Goal: Transaction & Acquisition: Purchase product/service

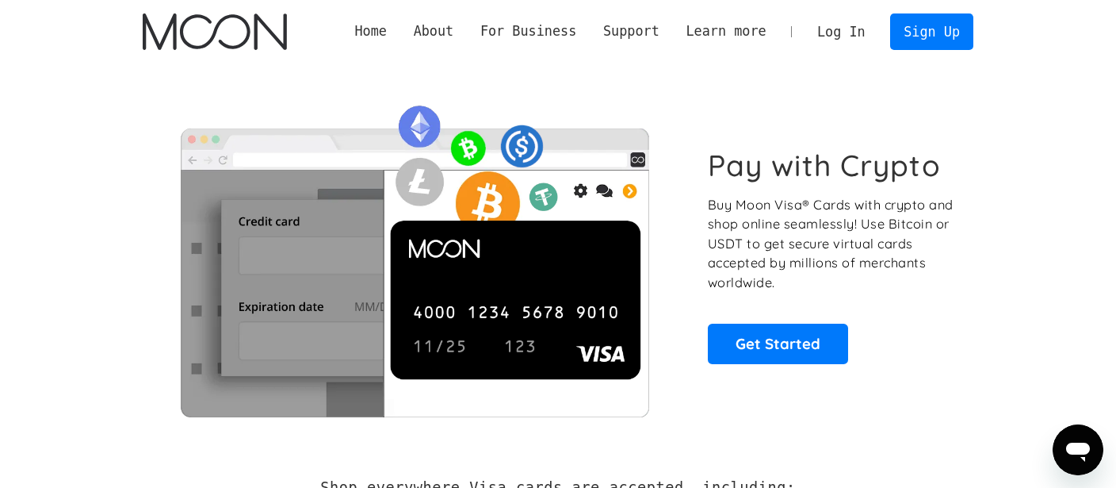
click at [854, 30] on link "Log In" at bounding box center [841, 31] width 75 height 35
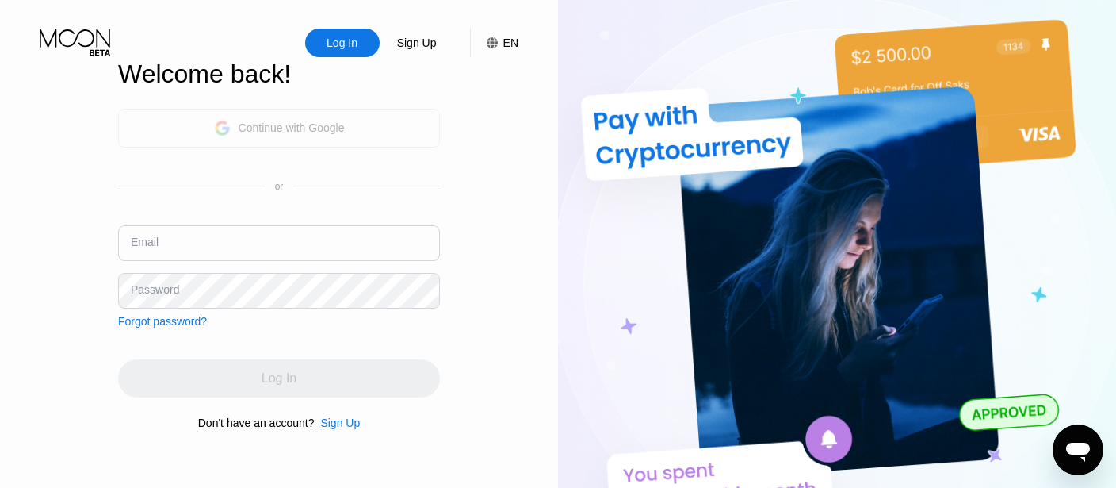
click at [372, 119] on div "Continue with Google" at bounding box center [279, 128] width 322 height 39
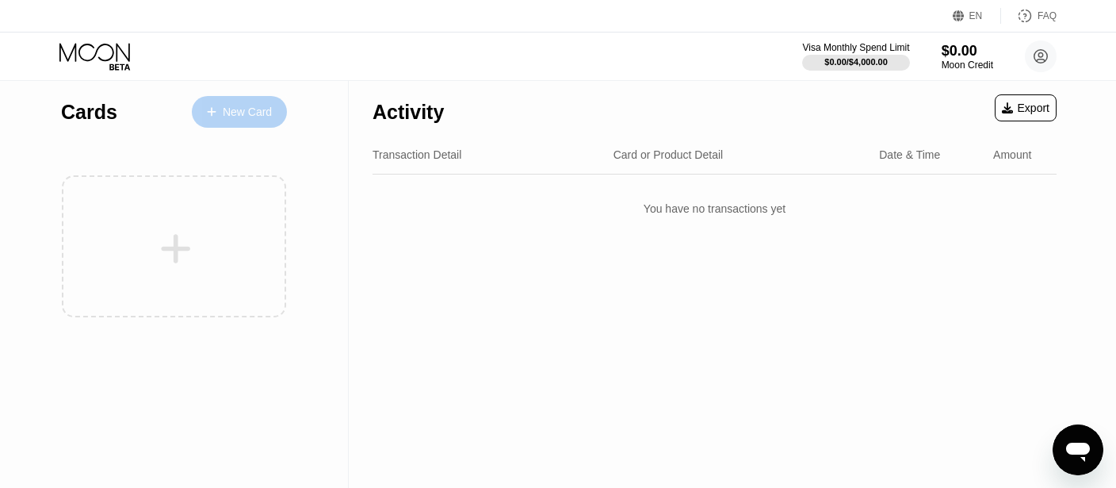
click at [247, 108] on div "New Card" at bounding box center [247, 111] width 49 height 13
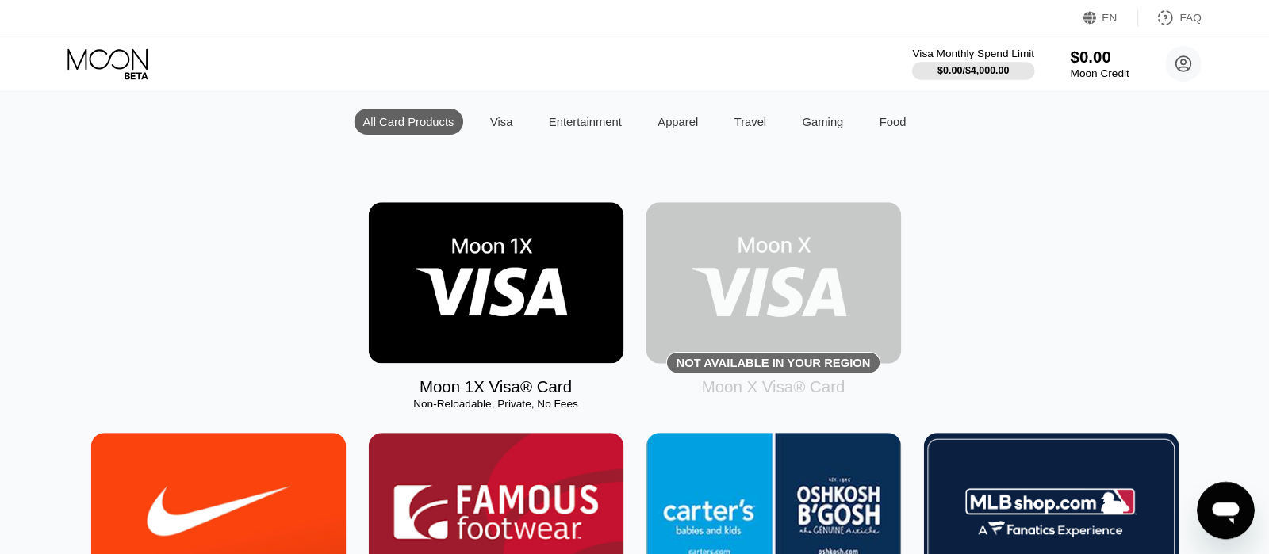
scroll to position [167, 0]
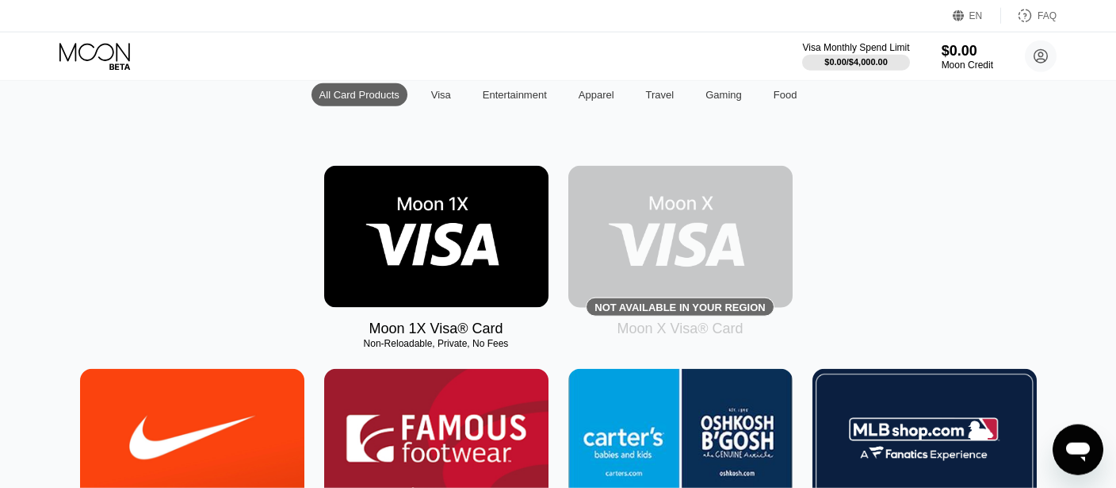
click at [908, 224] on div "Moon 1X Visa® Card Non-Reloadable, Private, No Fees Not available in your regio…" at bounding box center [558, 251] width 1069 height 171
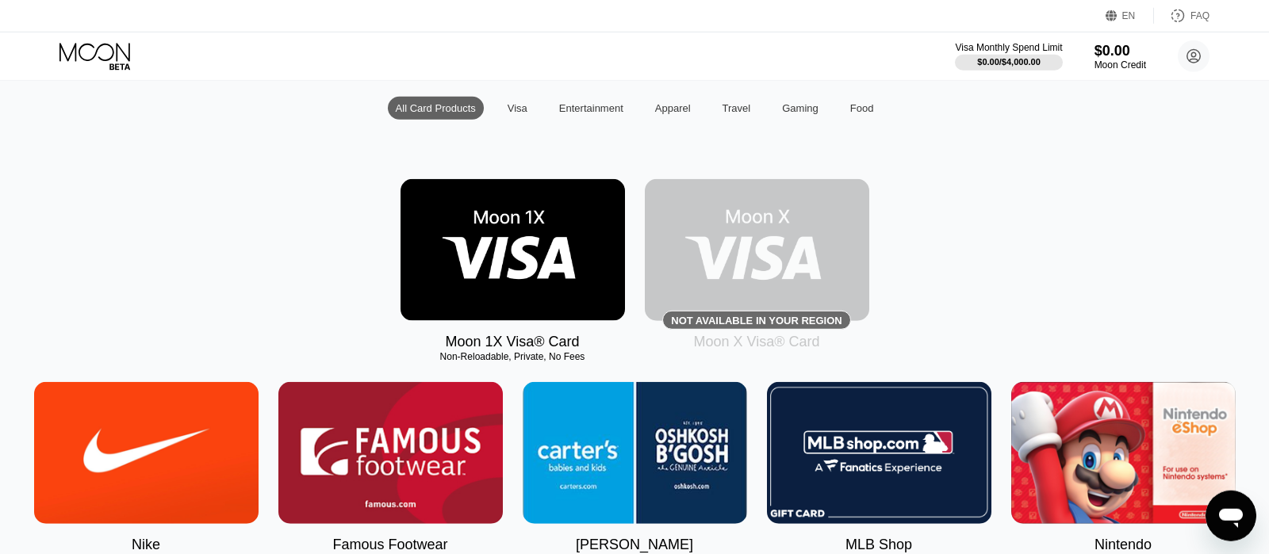
scroll to position [198, 0]
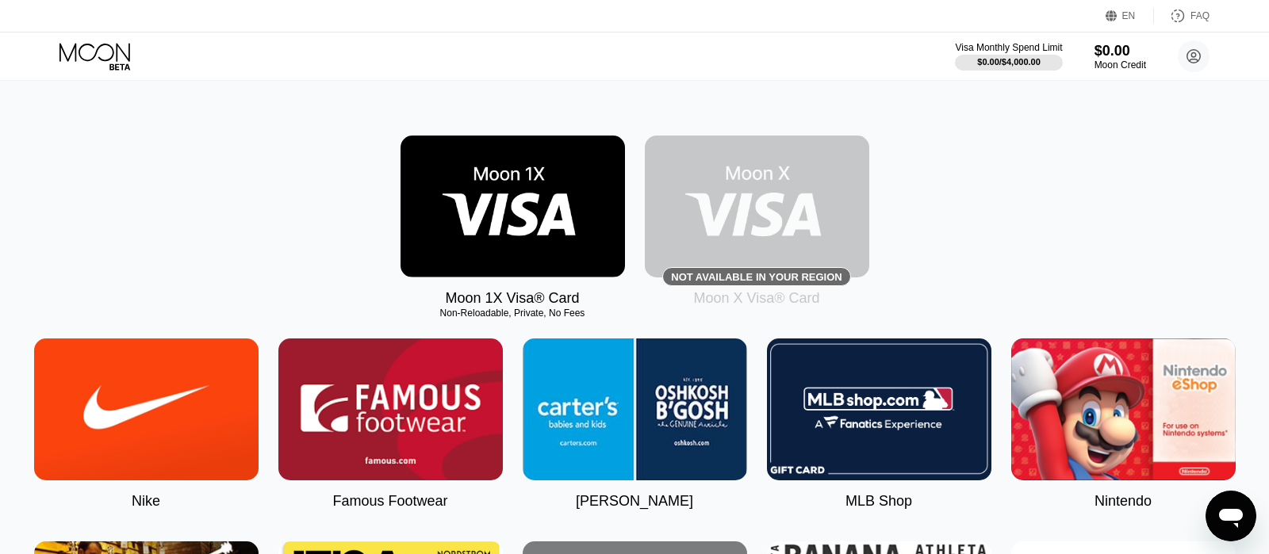
click at [292, 196] on div "Moon 1X Visa® Card Non-Reloadable, Private, No Fees Not available in your regio…" at bounding box center [634, 221] width 1221 height 171
click at [1196, 62] on icon at bounding box center [1193, 56] width 13 height 13
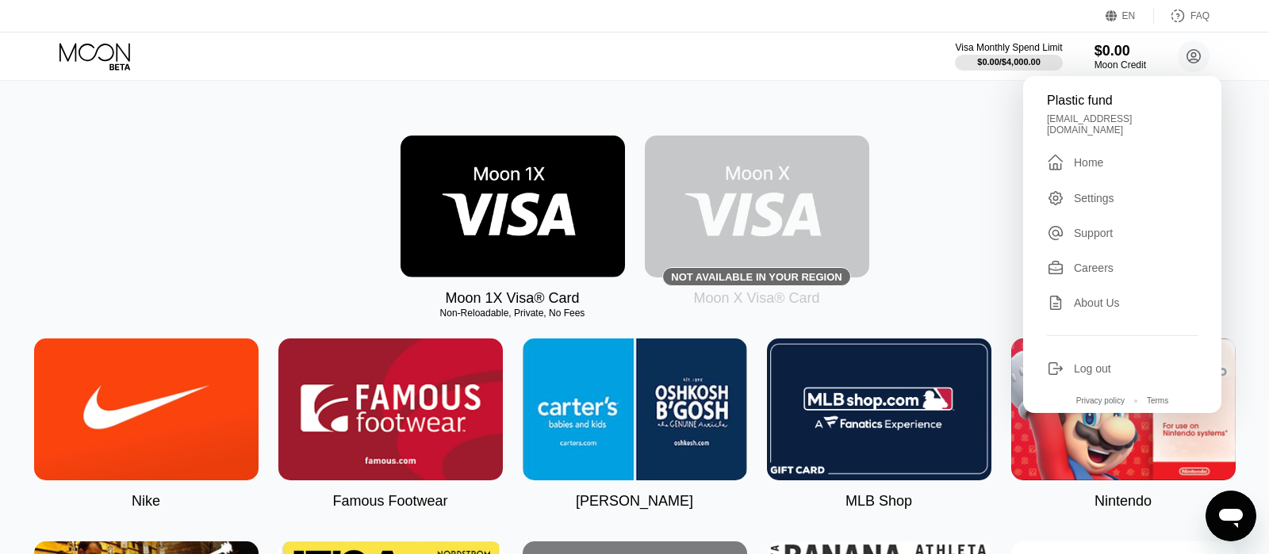
click at [1101, 190] on div "Settings" at bounding box center [1122, 198] width 151 height 17
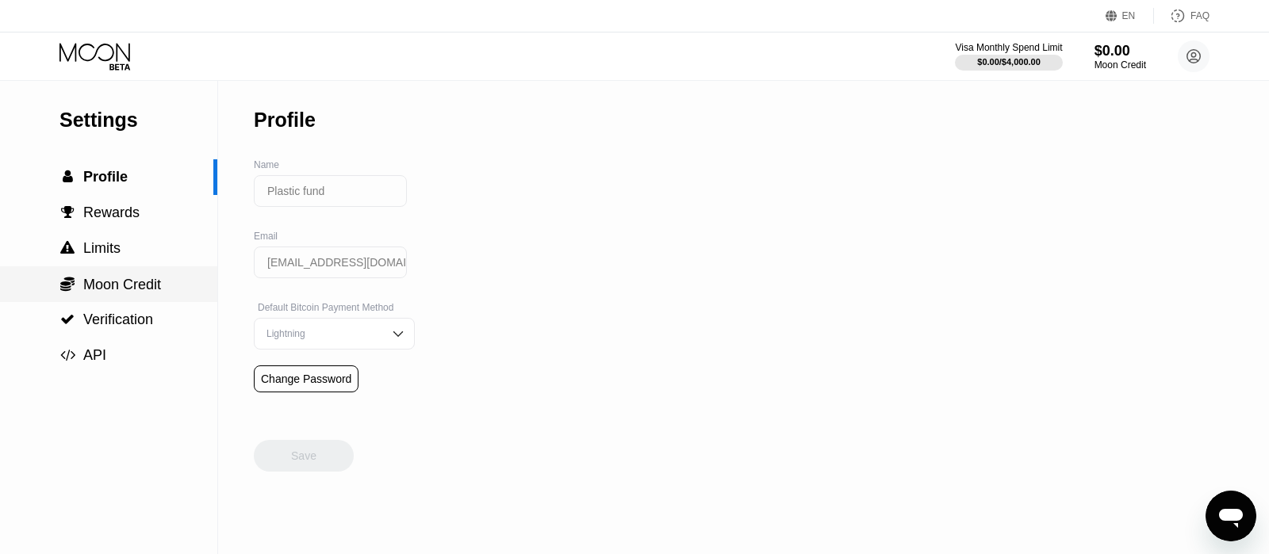
click at [117, 300] on div " Moon Credit" at bounding box center [108, 284] width 217 height 36
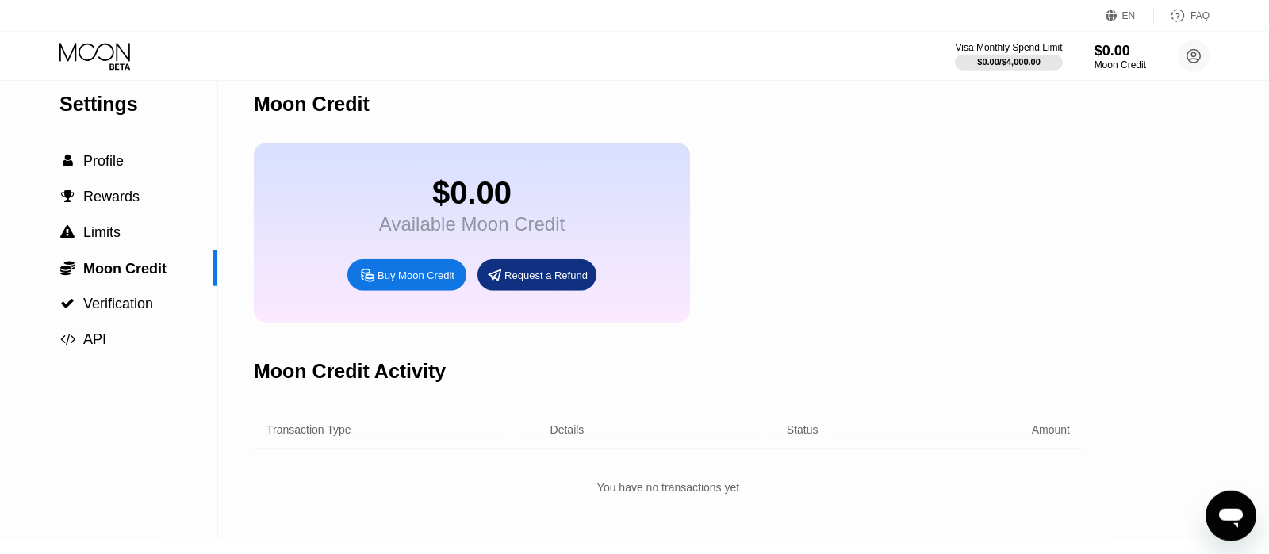
scroll to position [19, 0]
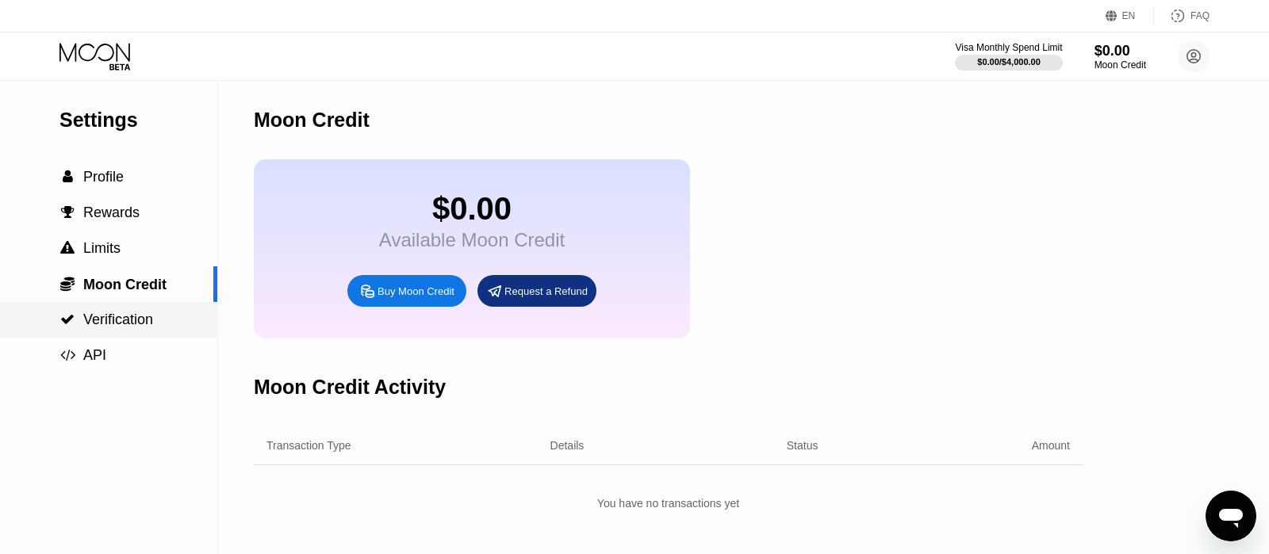
click at [116, 327] on span "Verification" at bounding box center [118, 320] width 70 height 16
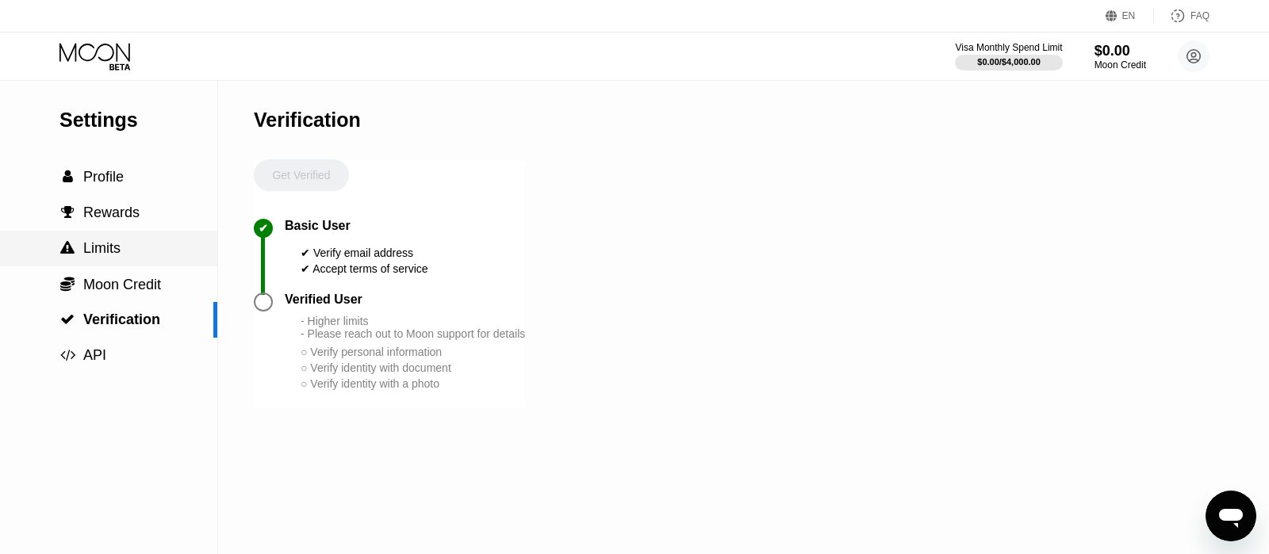
click at [115, 244] on span "Limits" at bounding box center [101, 248] width 37 height 16
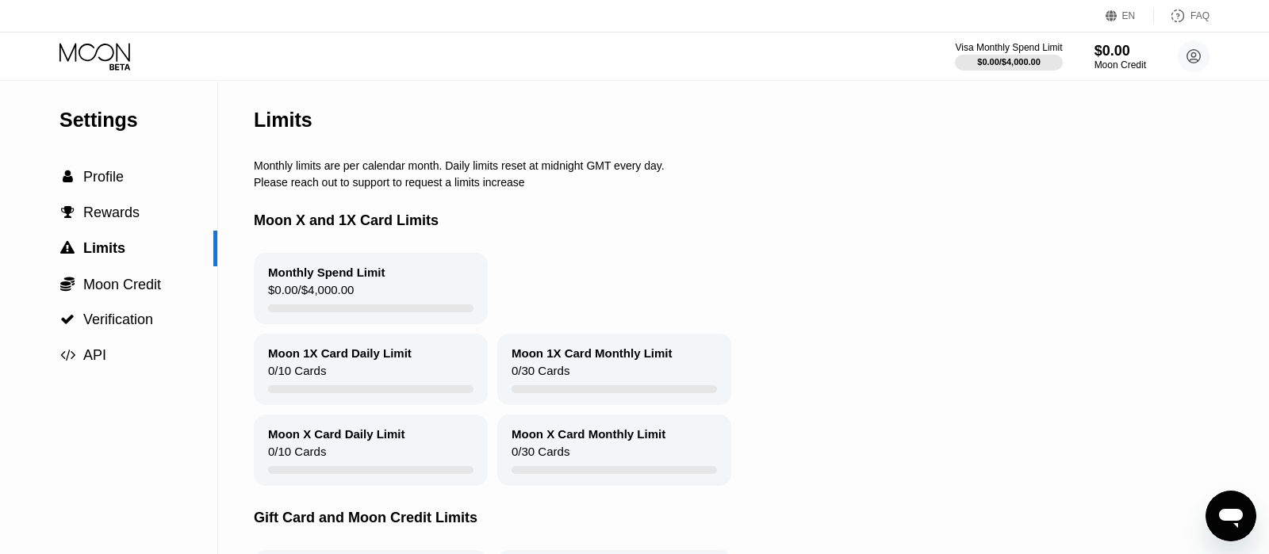
click at [550, 278] on div "Monthly Spend Limit $0.00 / $4,000.00" at bounding box center [761, 288] width 1015 height 71
click at [531, 283] on div "Monthly Spend Limit $0.00 / $4,000.00" at bounding box center [761, 288] width 1015 height 71
click at [138, 220] on div " Rewards" at bounding box center [108, 213] width 217 height 17
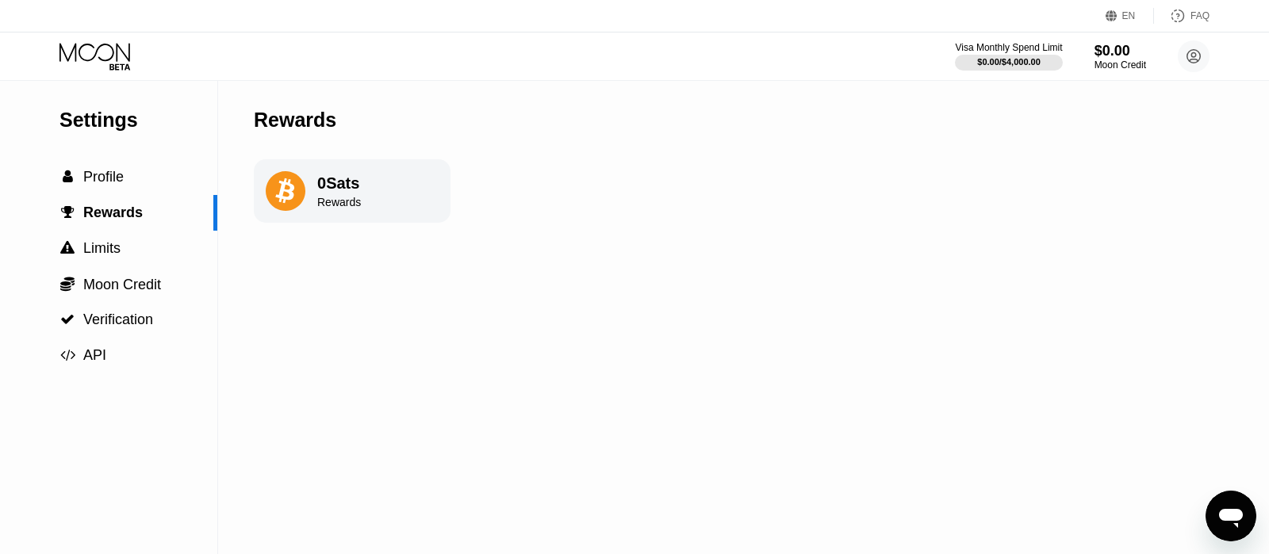
click at [295, 205] on icon at bounding box center [286, 191] width 40 height 40
click at [129, 169] on div " Profile" at bounding box center [108, 177] width 217 height 36
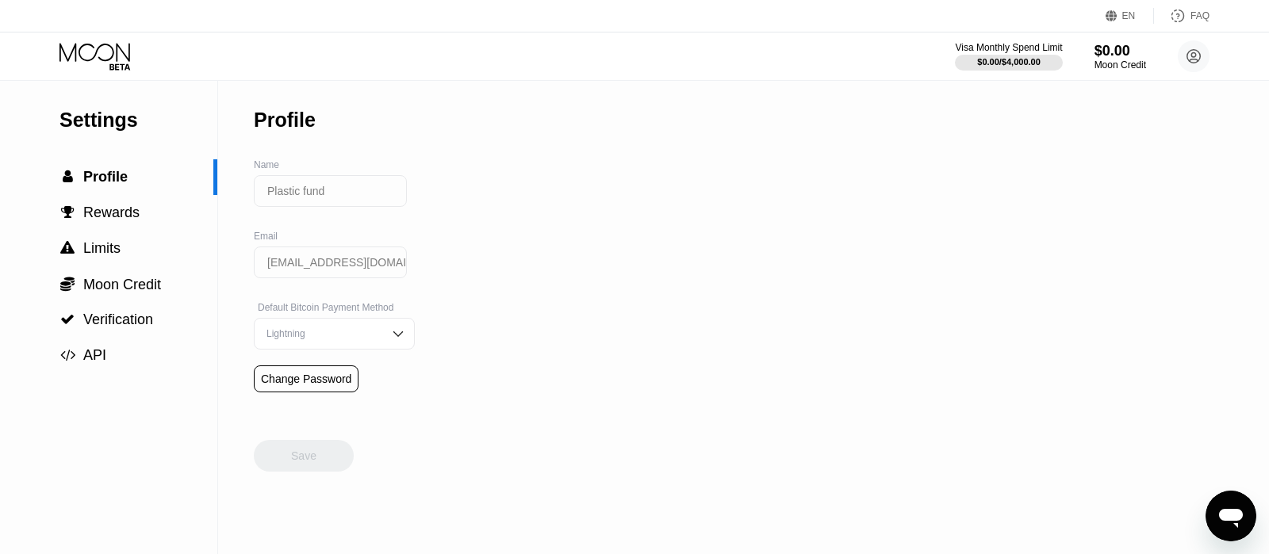
click at [116, 54] on icon at bounding box center [96, 57] width 74 height 28
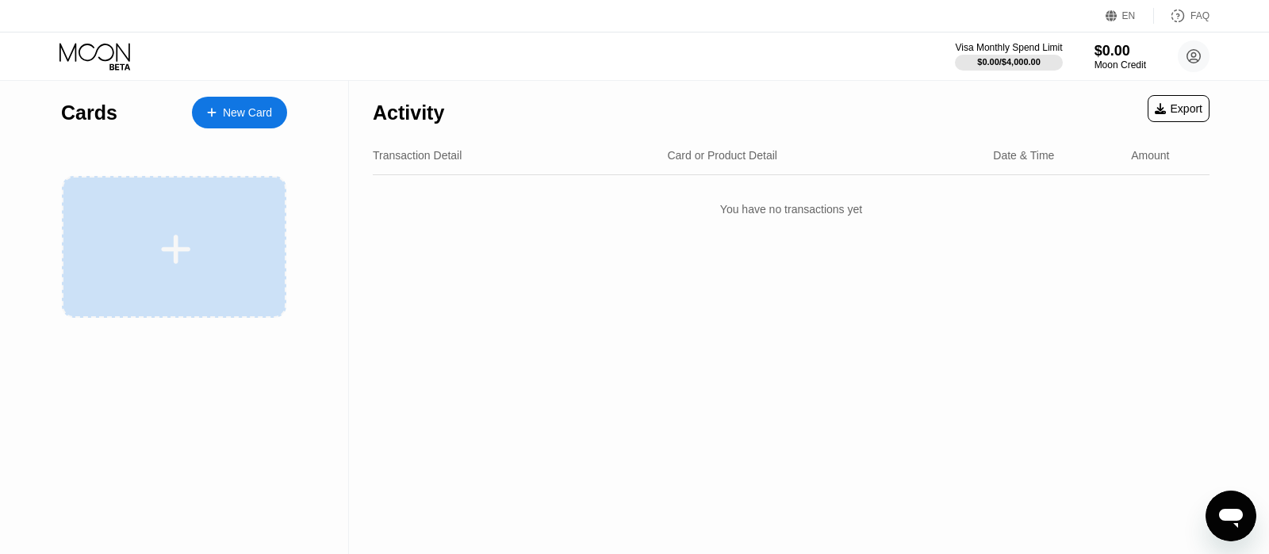
click at [231, 209] on div at bounding box center [174, 247] width 224 height 142
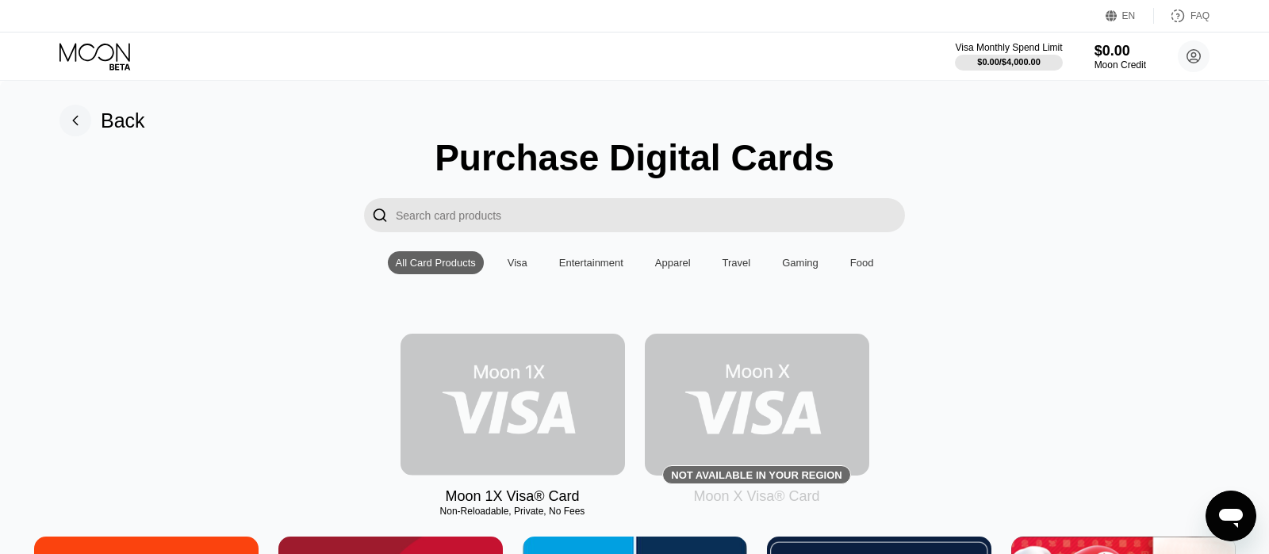
click at [546, 439] on img at bounding box center [512, 405] width 224 height 142
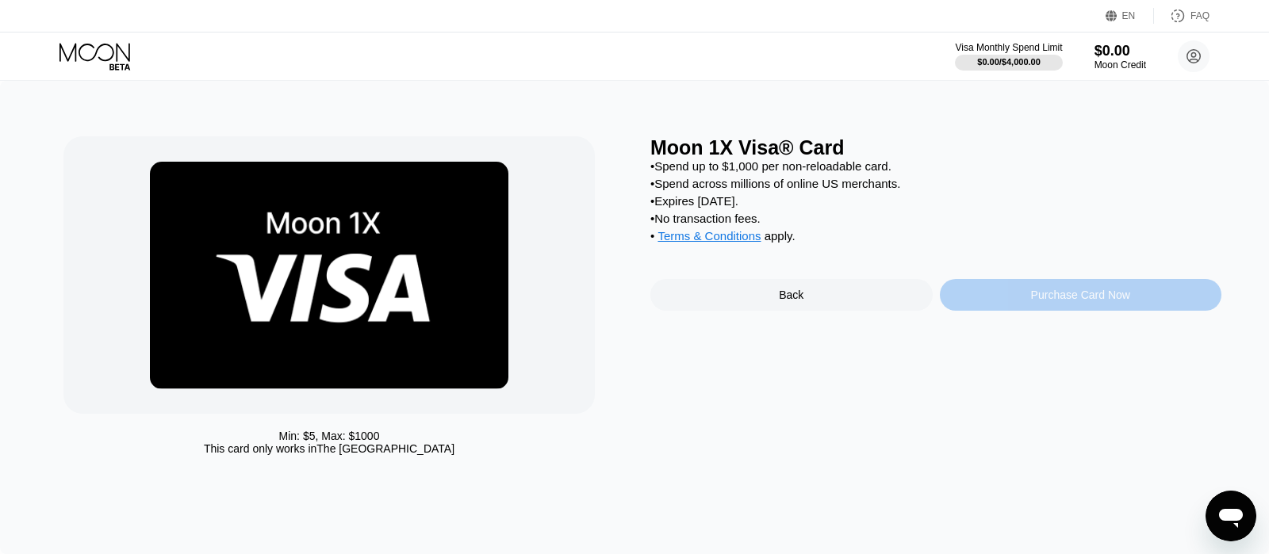
click at [1127, 311] on div "Purchase Card Now" at bounding box center [1081, 295] width 282 height 32
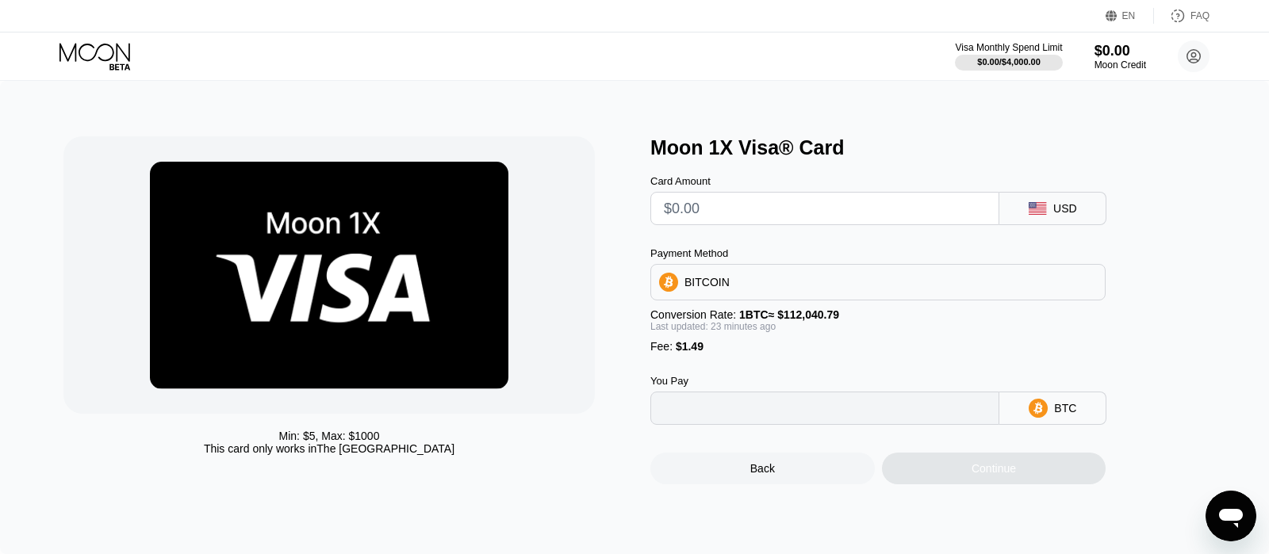
type input "0"
click at [399, 189] on img at bounding box center [329, 276] width 358 height 228
